Goal: Find specific page/section: Find specific page/section

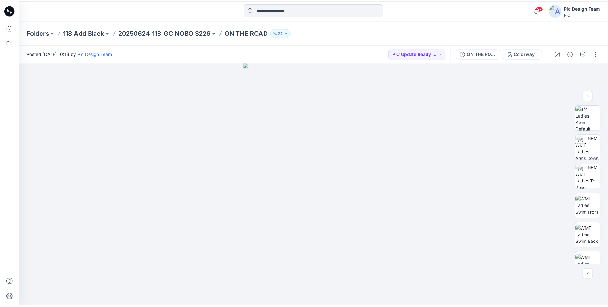
scroll to position [72, 0]
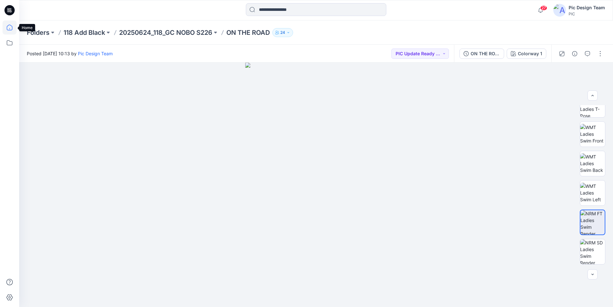
click at [10, 27] on icon at bounding box center [10, 27] width 14 height 14
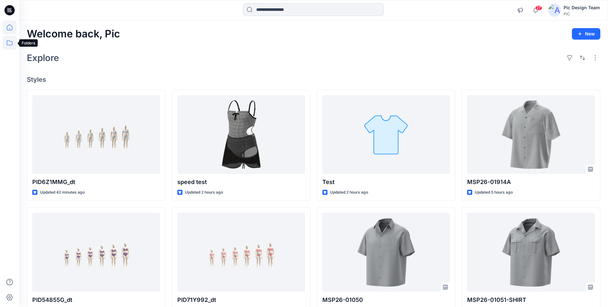
click at [14, 42] on icon at bounding box center [10, 43] width 14 height 14
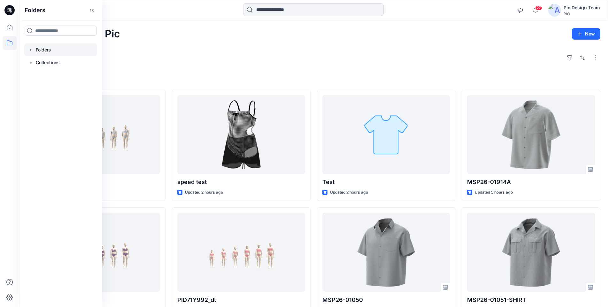
click at [45, 51] on div at bounding box center [60, 49] width 73 height 13
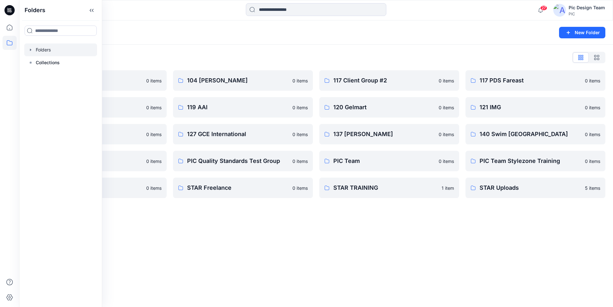
click at [196, 58] on div "Folders List" at bounding box center [316, 57] width 579 height 10
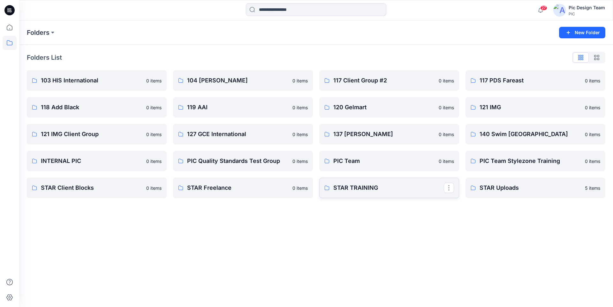
click at [361, 188] on p "STAR TRAINING" at bounding box center [389, 187] width 111 height 9
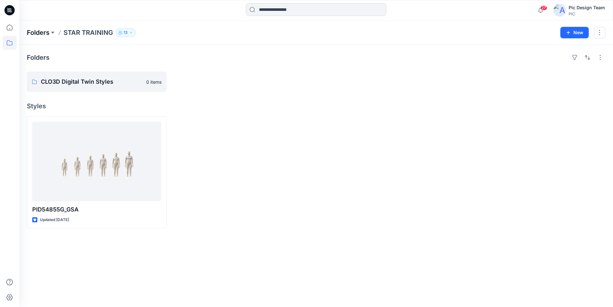
click at [40, 32] on p "Folders" at bounding box center [38, 32] width 23 height 9
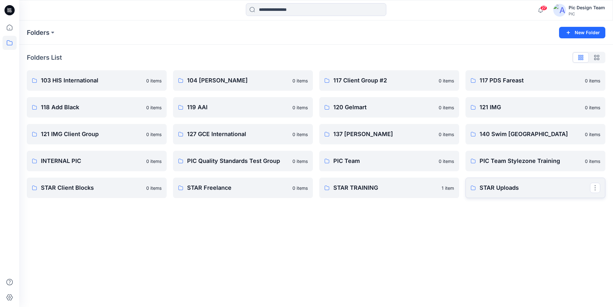
click at [507, 183] on p "STAR Uploads" at bounding box center [535, 187] width 111 height 9
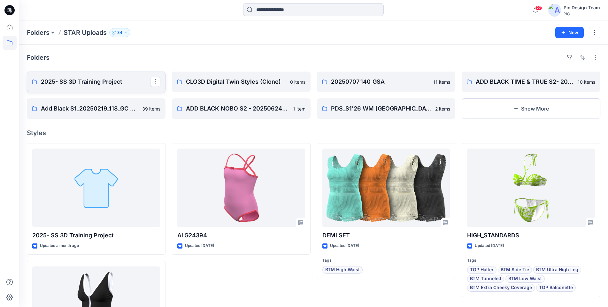
click at [99, 84] on p "2025- SS 3D Training Project" at bounding box center [95, 81] width 109 height 9
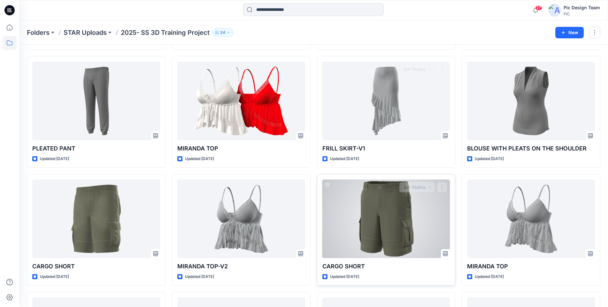
scroll to position [251, 0]
click at [371, 212] on div at bounding box center [386, 219] width 128 height 79
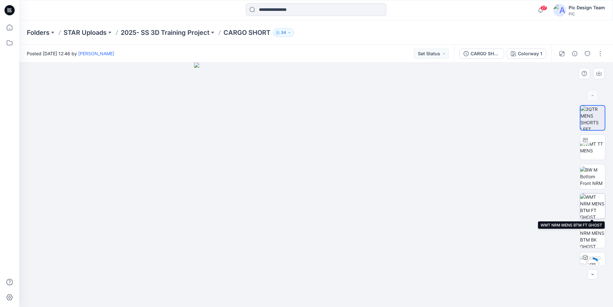
click at [594, 205] on img at bounding box center [593, 206] width 25 height 25
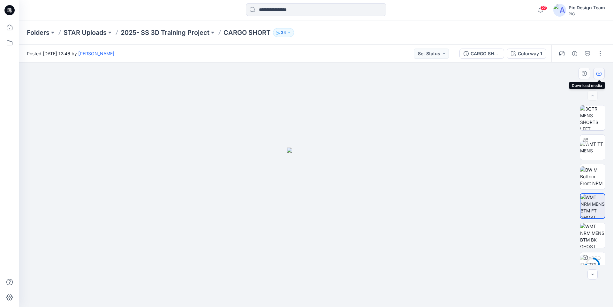
click at [600, 74] on icon "button" at bounding box center [599, 72] width 3 height 3
click at [81, 33] on p "STAR Uploads" at bounding box center [85, 32] width 43 height 9
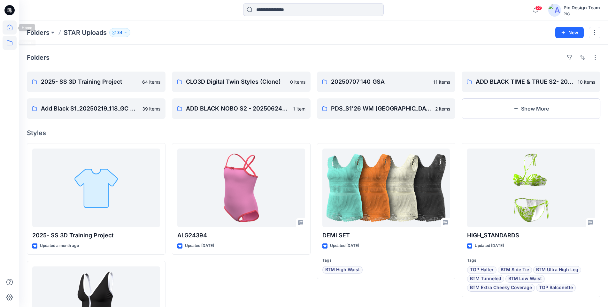
click at [9, 31] on icon at bounding box center [10, 27] width 14 height 14
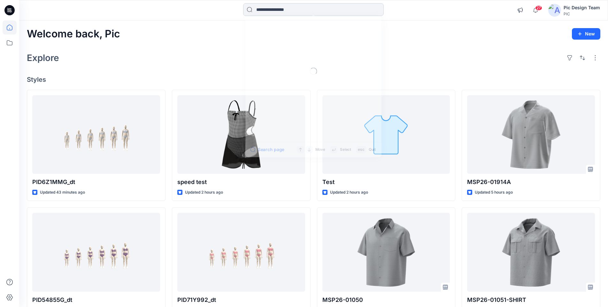
click at [339, 12] on input at bounding box center [313, 9] width 141 height 13
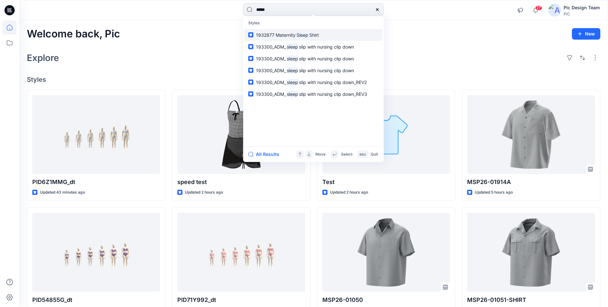
type input "*****"
click at [315, 37] on span "Shirt" at bounding box center [314, 34] width 10 height 5
